Goal: Task Accomplishment & Management: Manage account settings

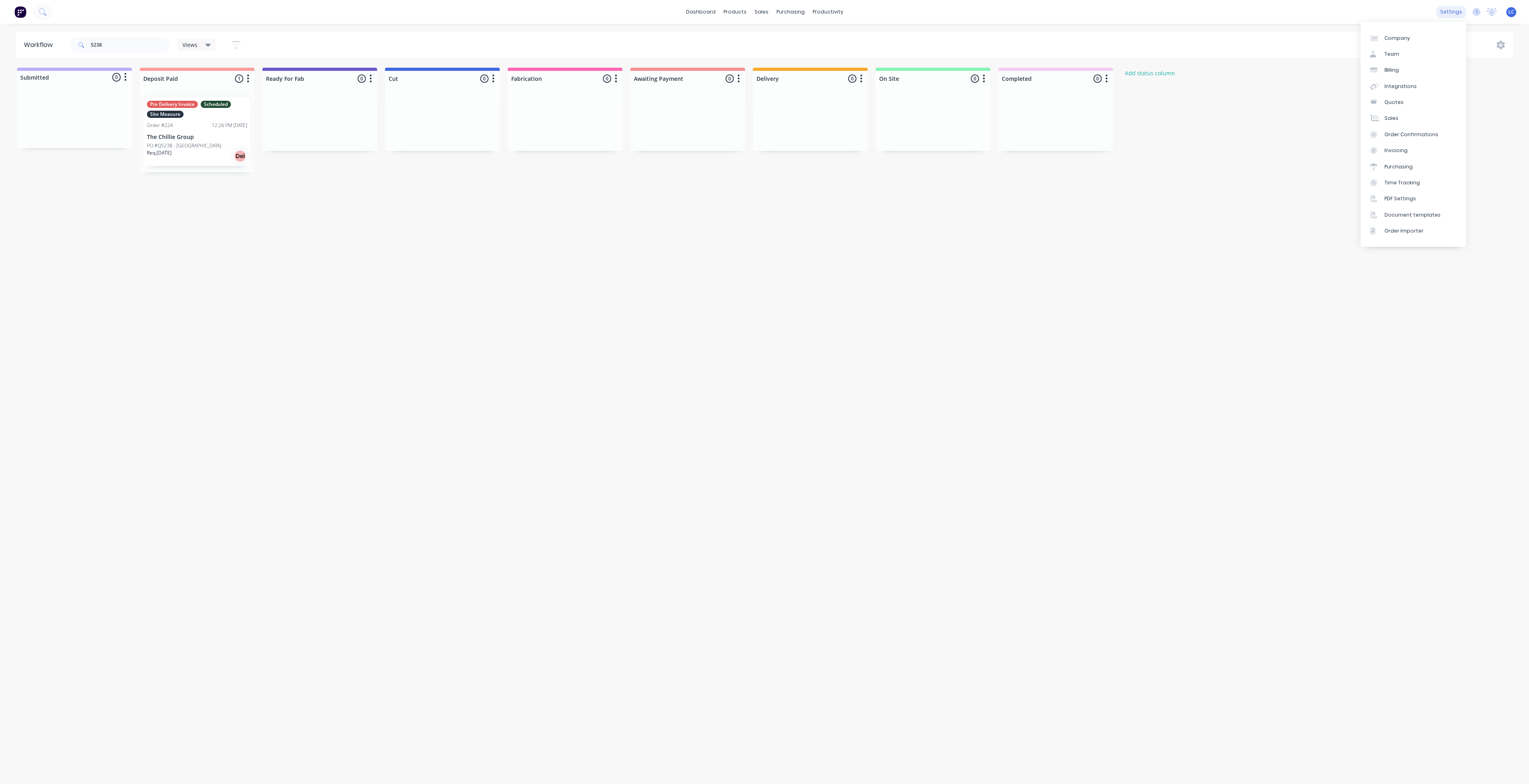
click at [1449, 12] on div "settings" at bounding box center [1451, 12] width 30 height 12
click at [1388, 53] on div "Team" at bounding box center [1391, 54] width 15 height 7
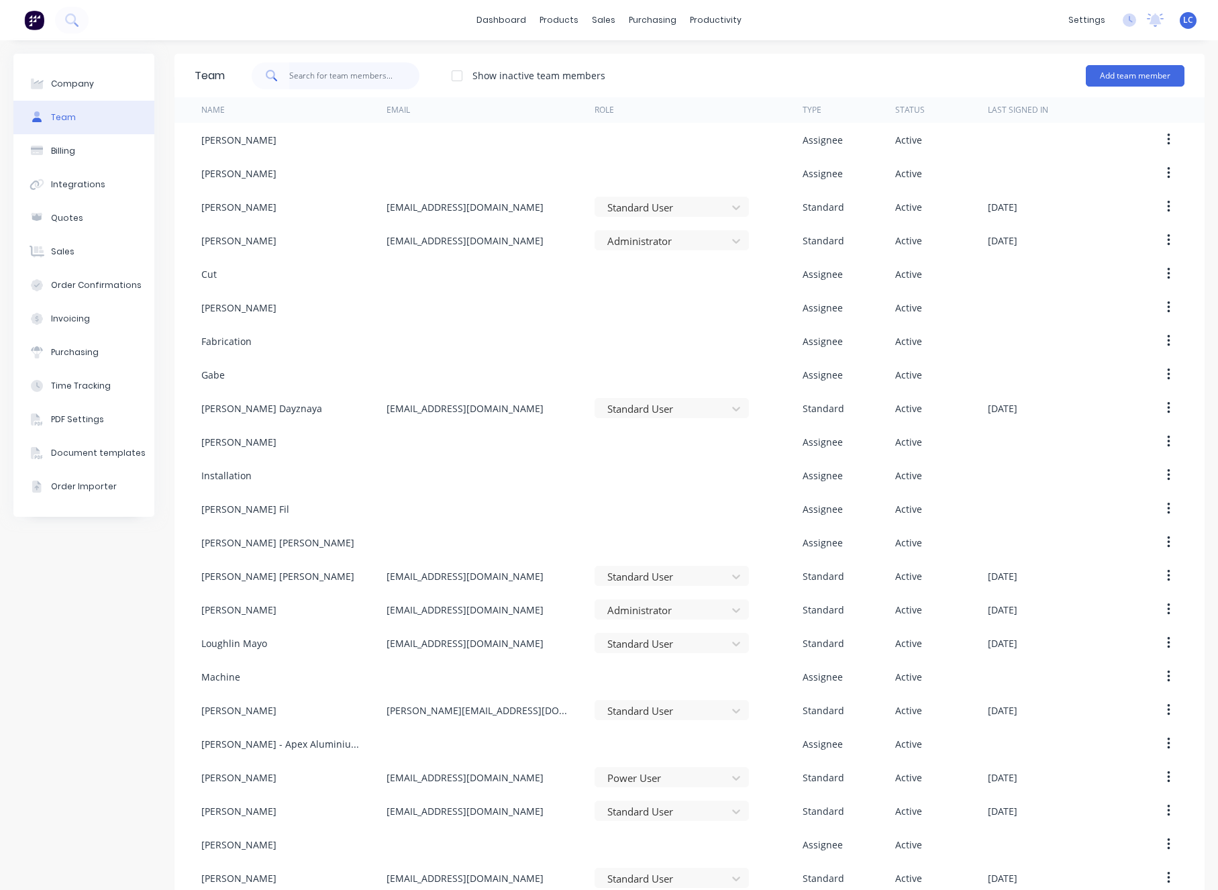
click at [303, 76] on input "text" at bounding box center [354, 75] width 131 height 27
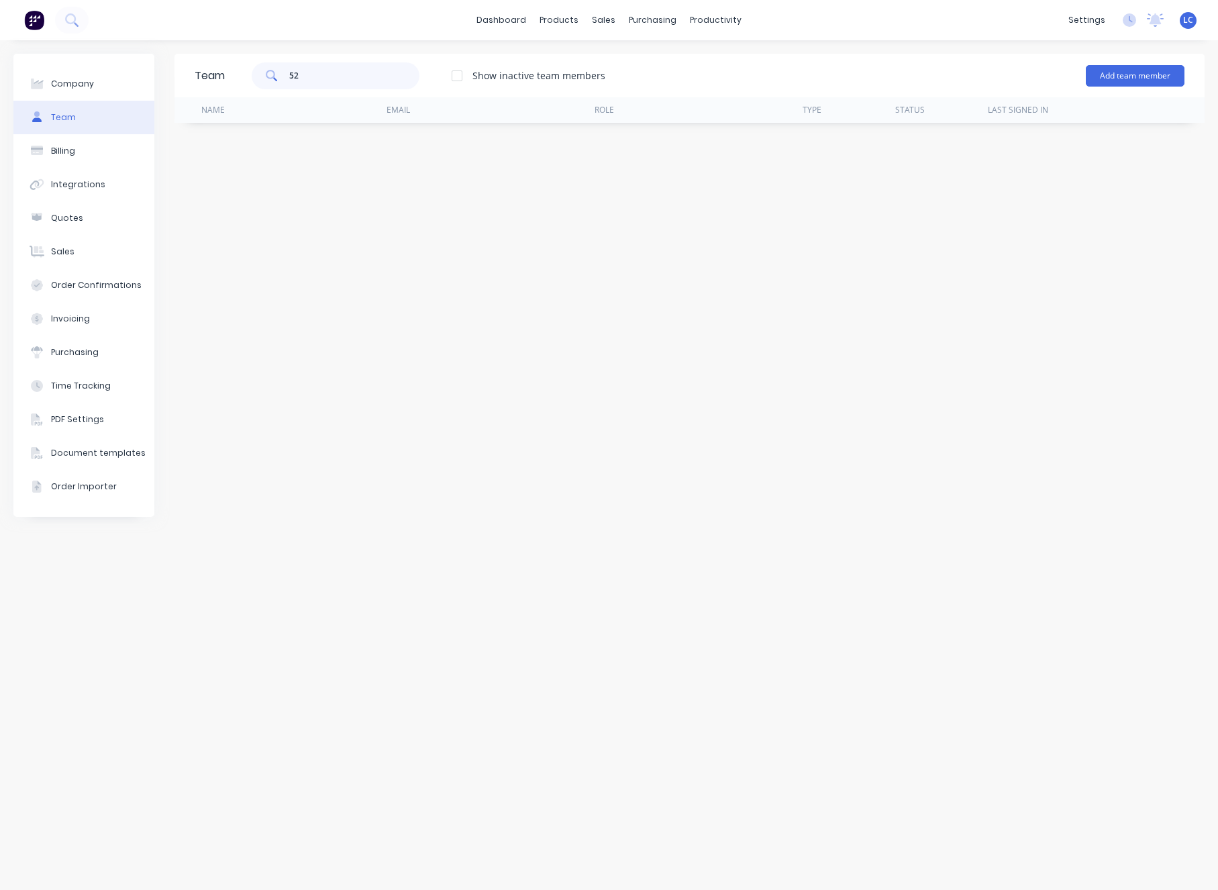
type input "5"
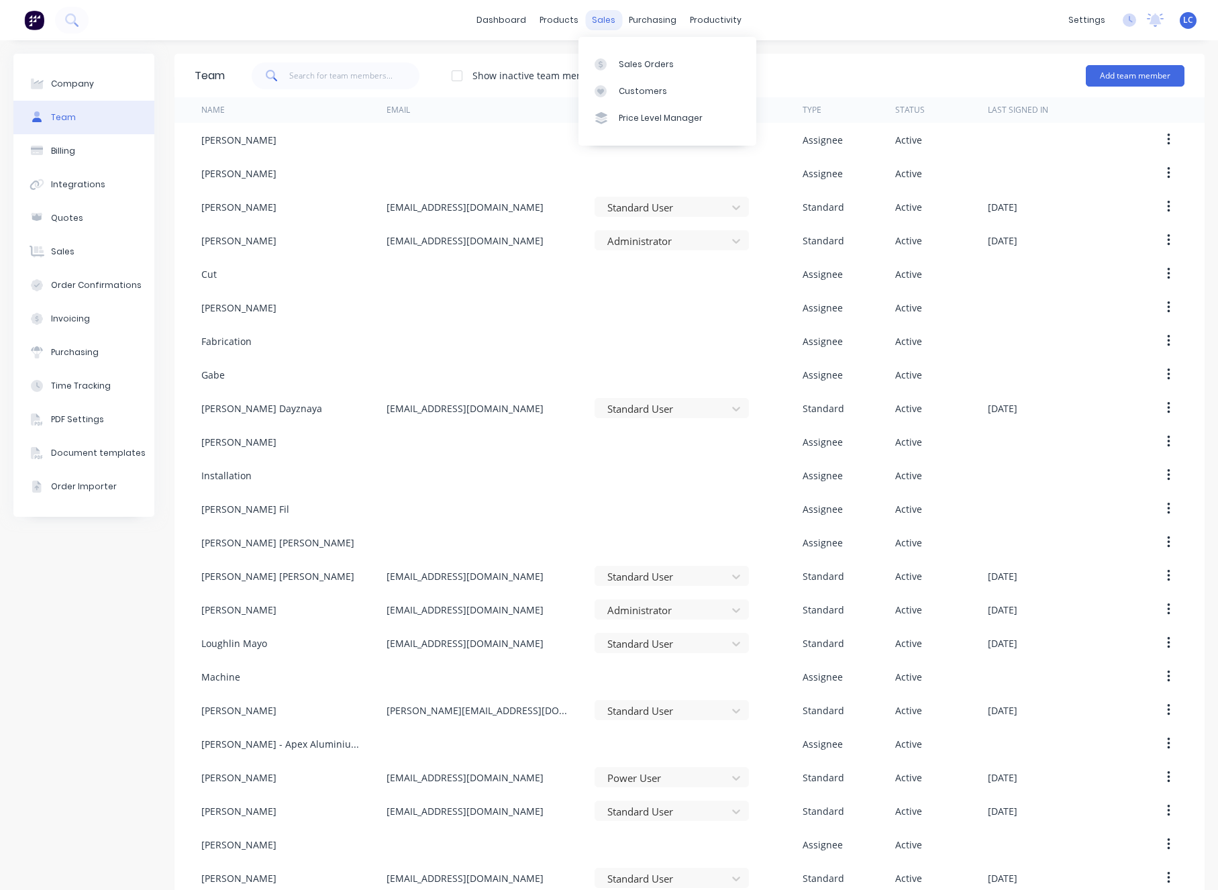
click at [590, 13] on div "sales" at bounding box center [603, 20] width 37 height 20
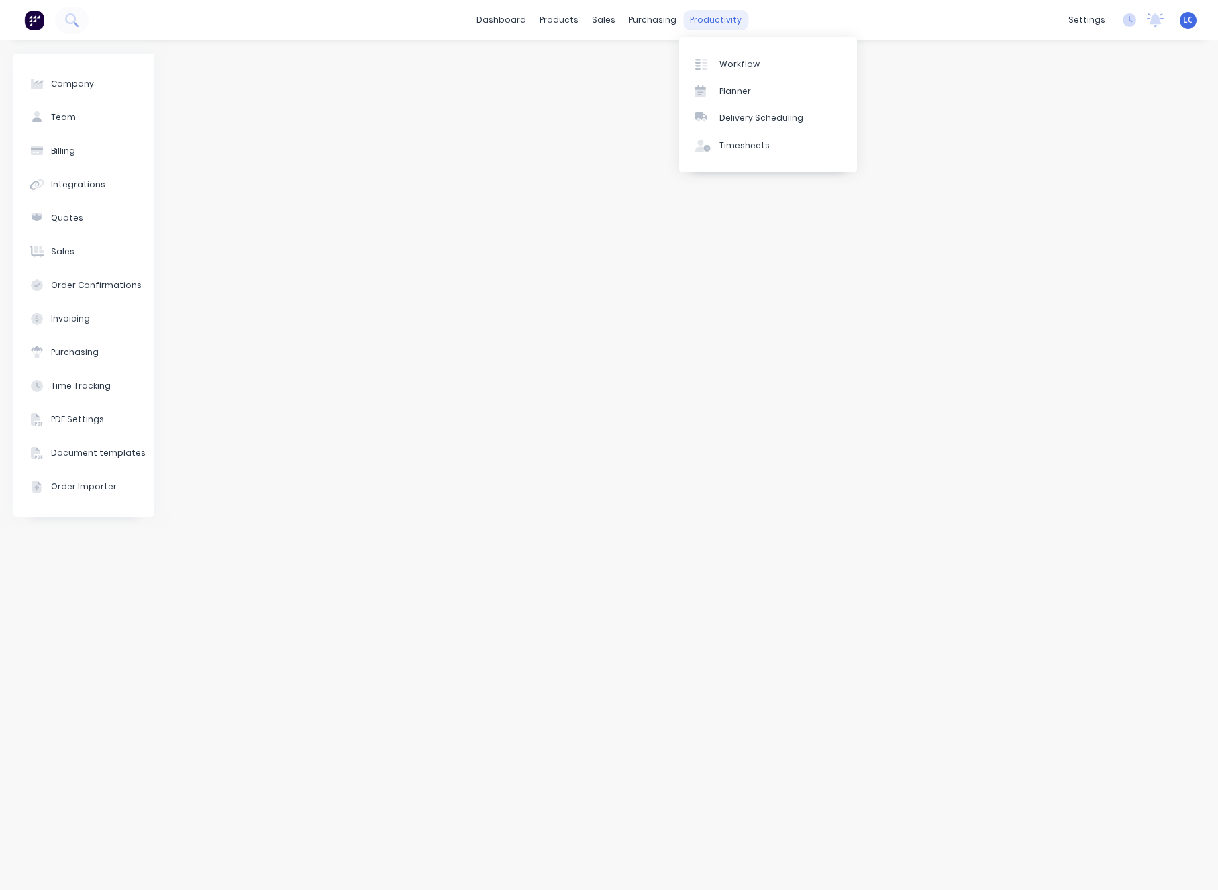
click at [704, 17] on div "productivity" at bounding box center [715, 20] width 65 height 20
click at [705, 52] on link "Workflow" at bounding box center [768, 63] width 178 height 27
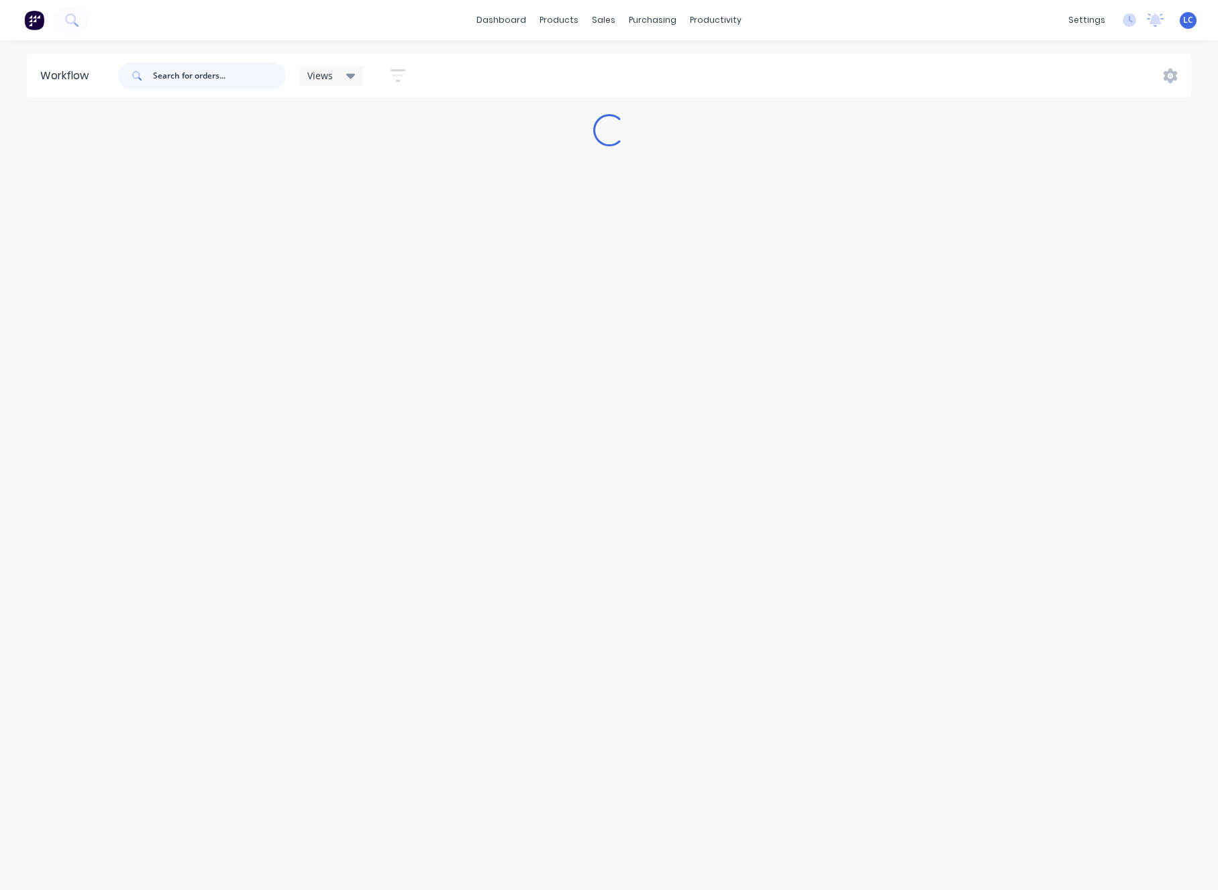
click at [184, 71] on input "text" at bounding box center [219, 75] width 133 height 27
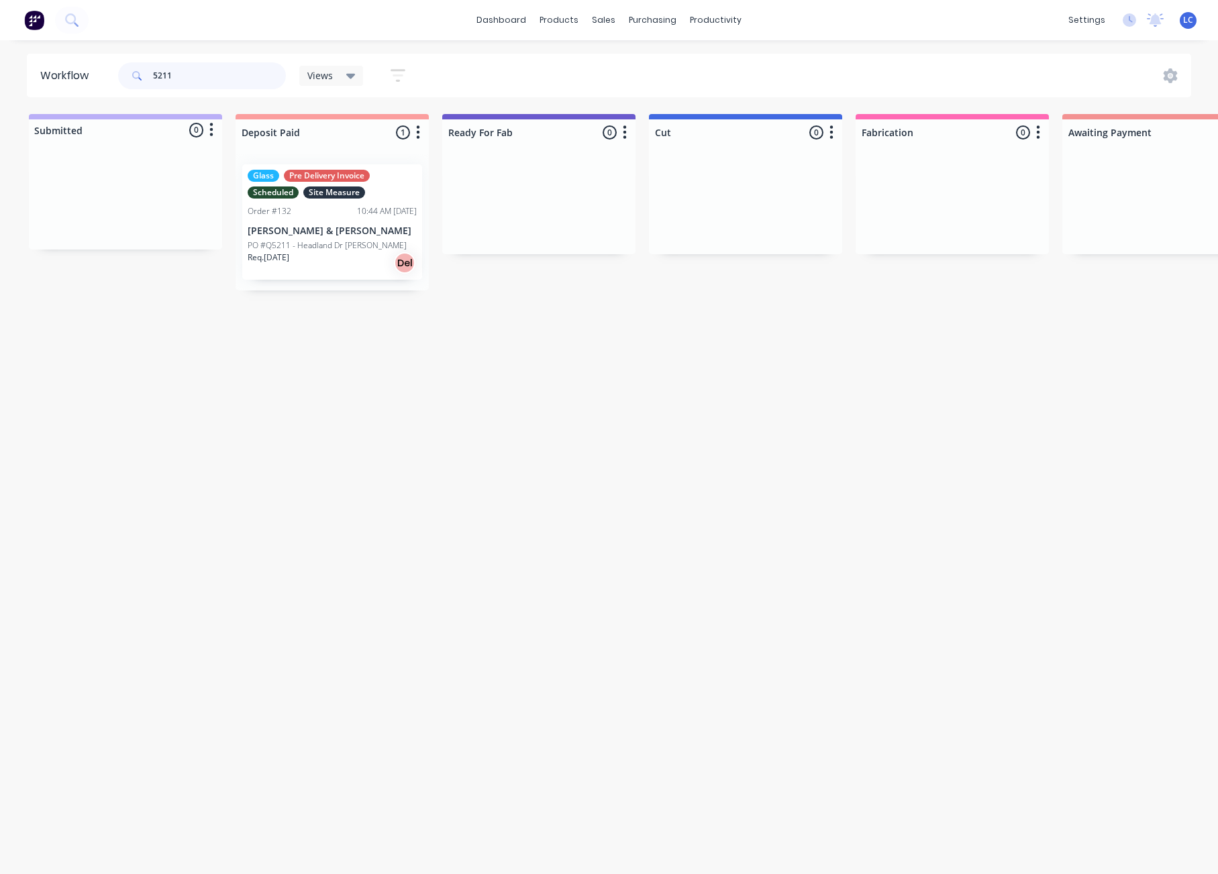
type input "5211"
click at [465, 423] on div "Workflow 5211 Views Save new view None (Default) edit Production edit Show/Hide…" at bounding box center [609, 451] width 1218 height 794
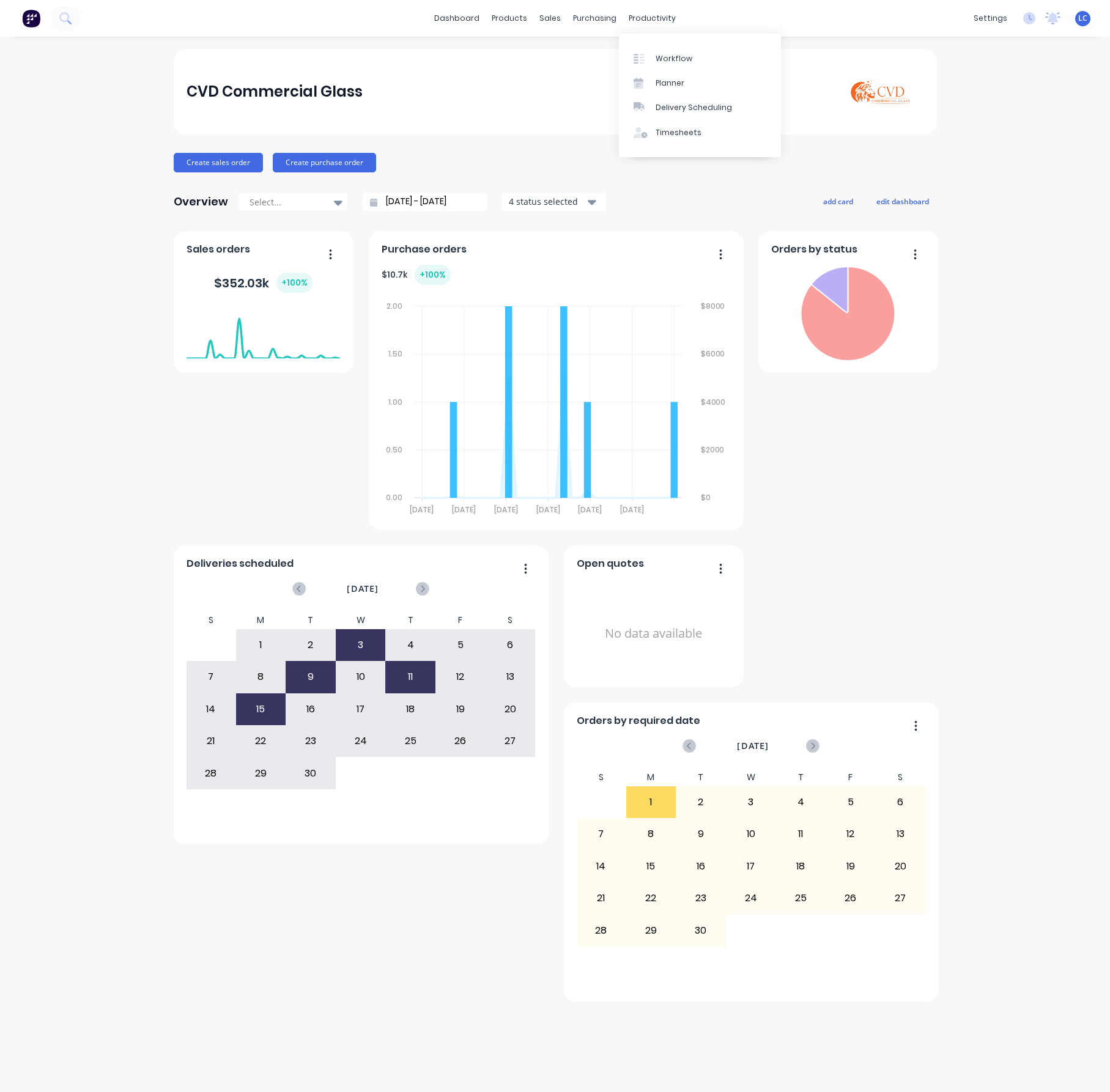
click at [650, 13] on div "productivity" at bounding box center [652, 18] width 59 height 18
click at [655, 58] on div "Workflow" at bounding box center [673, 58] width 36 height 11
